Goal: Check status

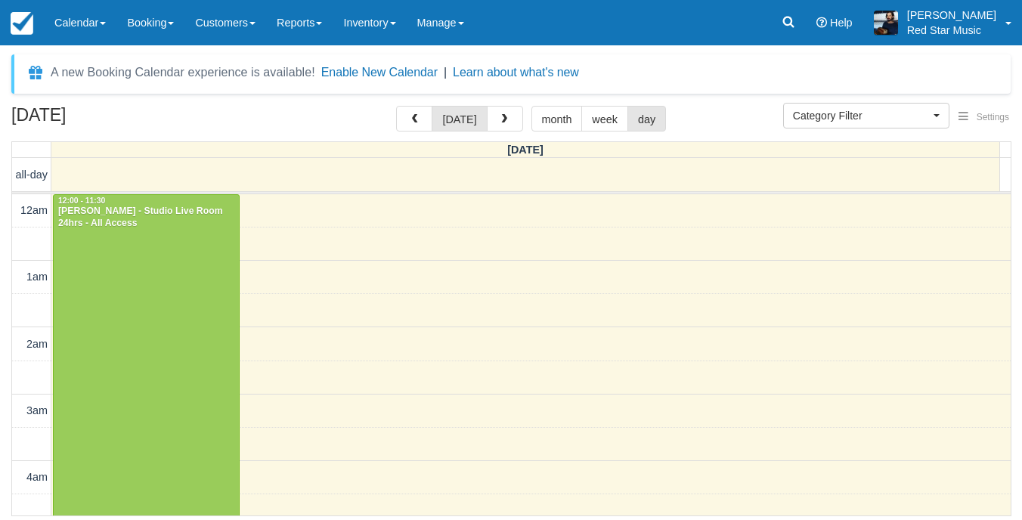
select select
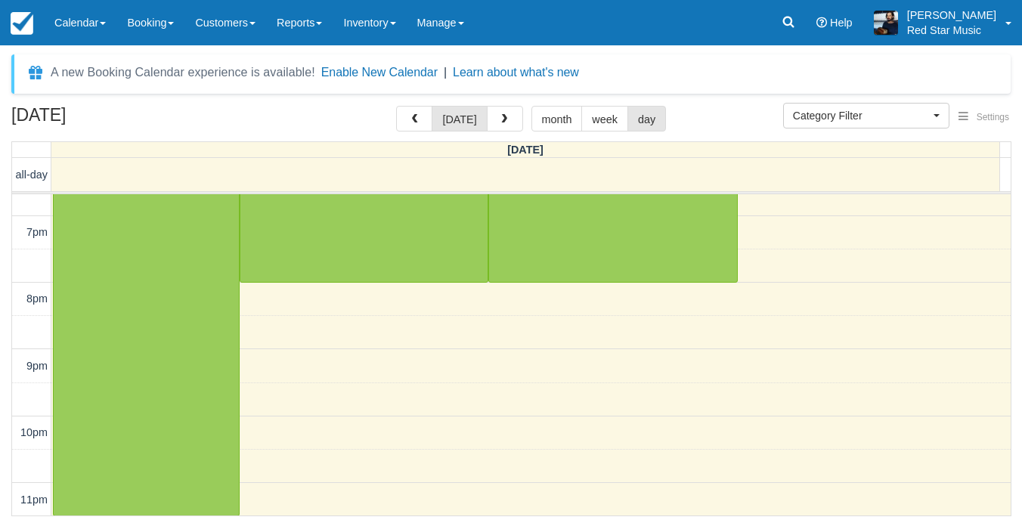
scroll to position [945, 0]
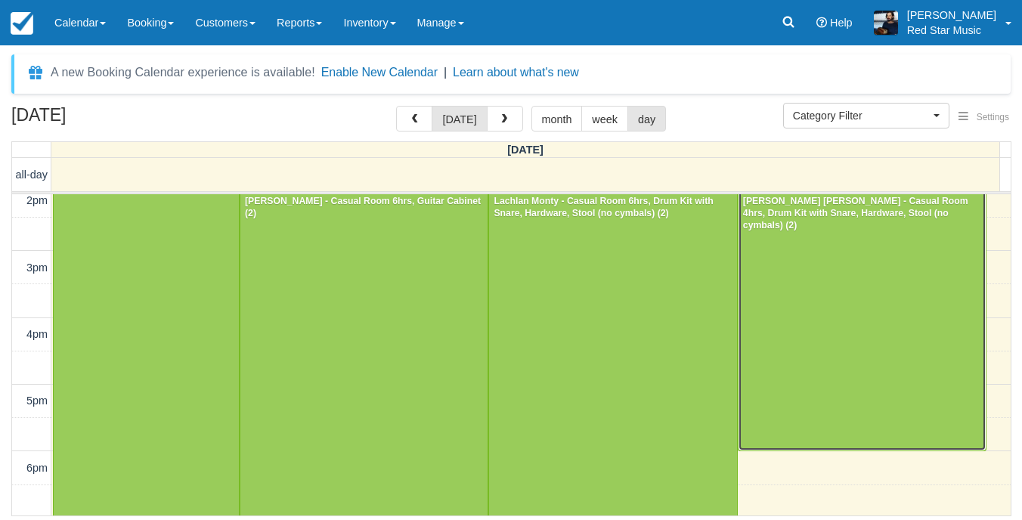
click at [864, 321] on div at bounding box center [862, 318] width 247 height 266
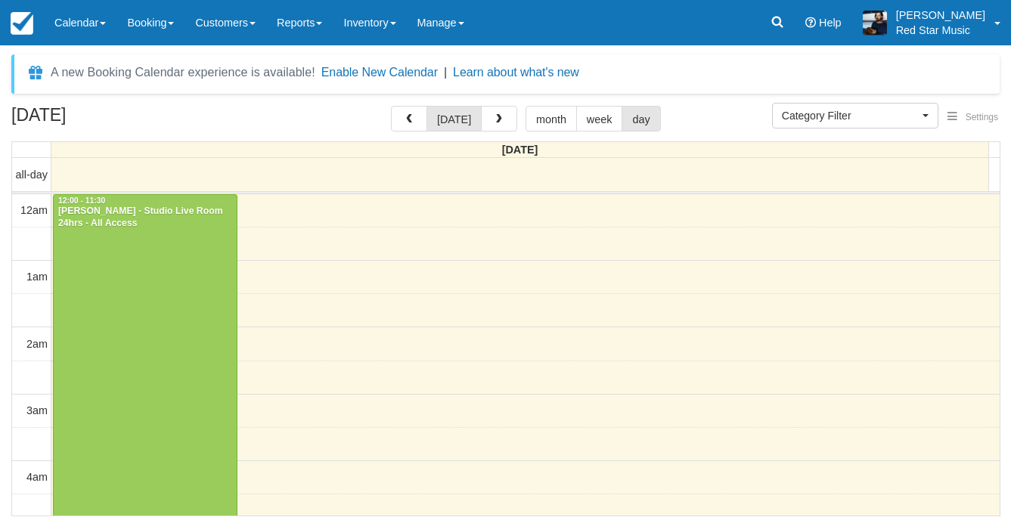
select select
